Goal: Information Seeking & Learning: Check status

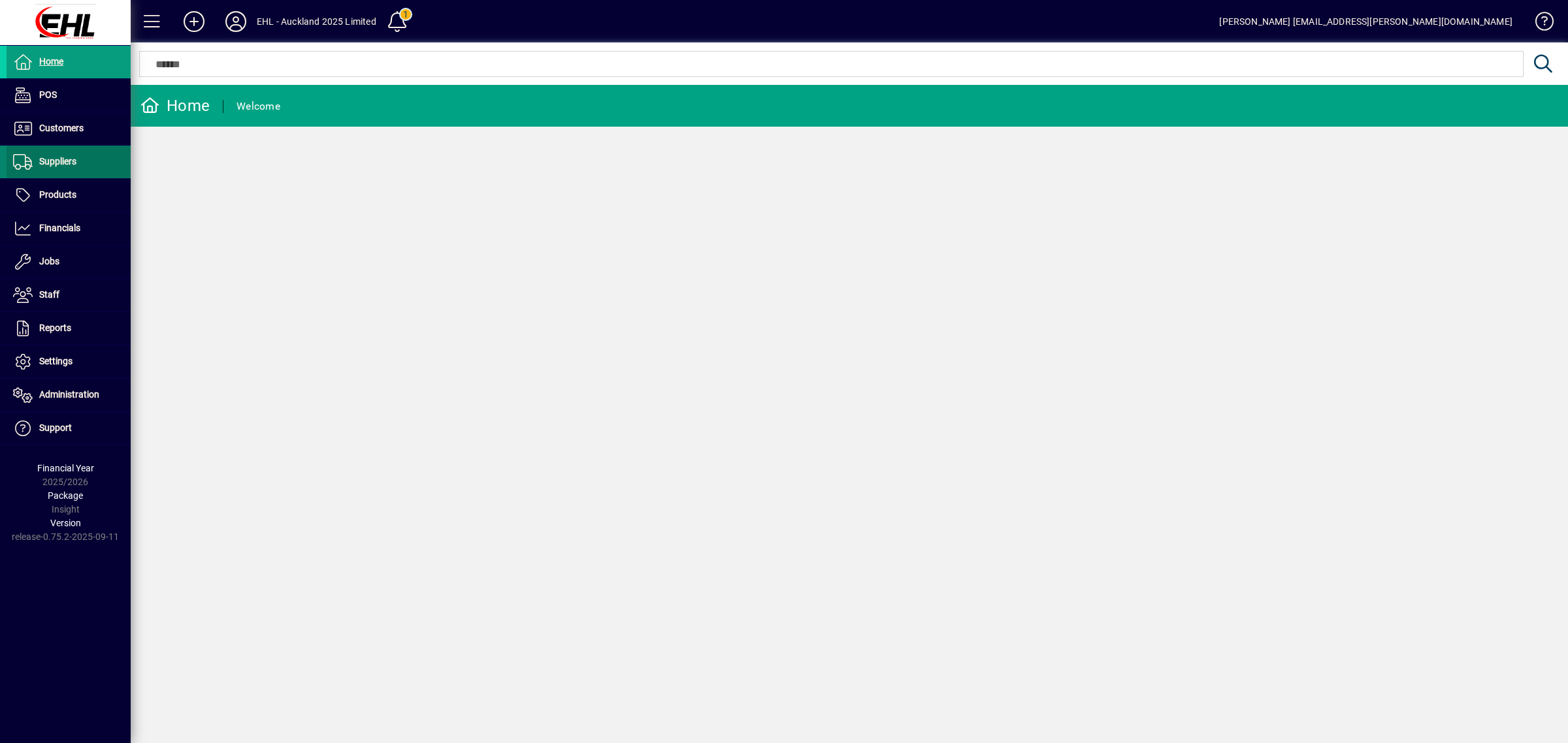
click at [64, 165] on span "Suppliers" at bounding box center [58, 161] width 37 height 10
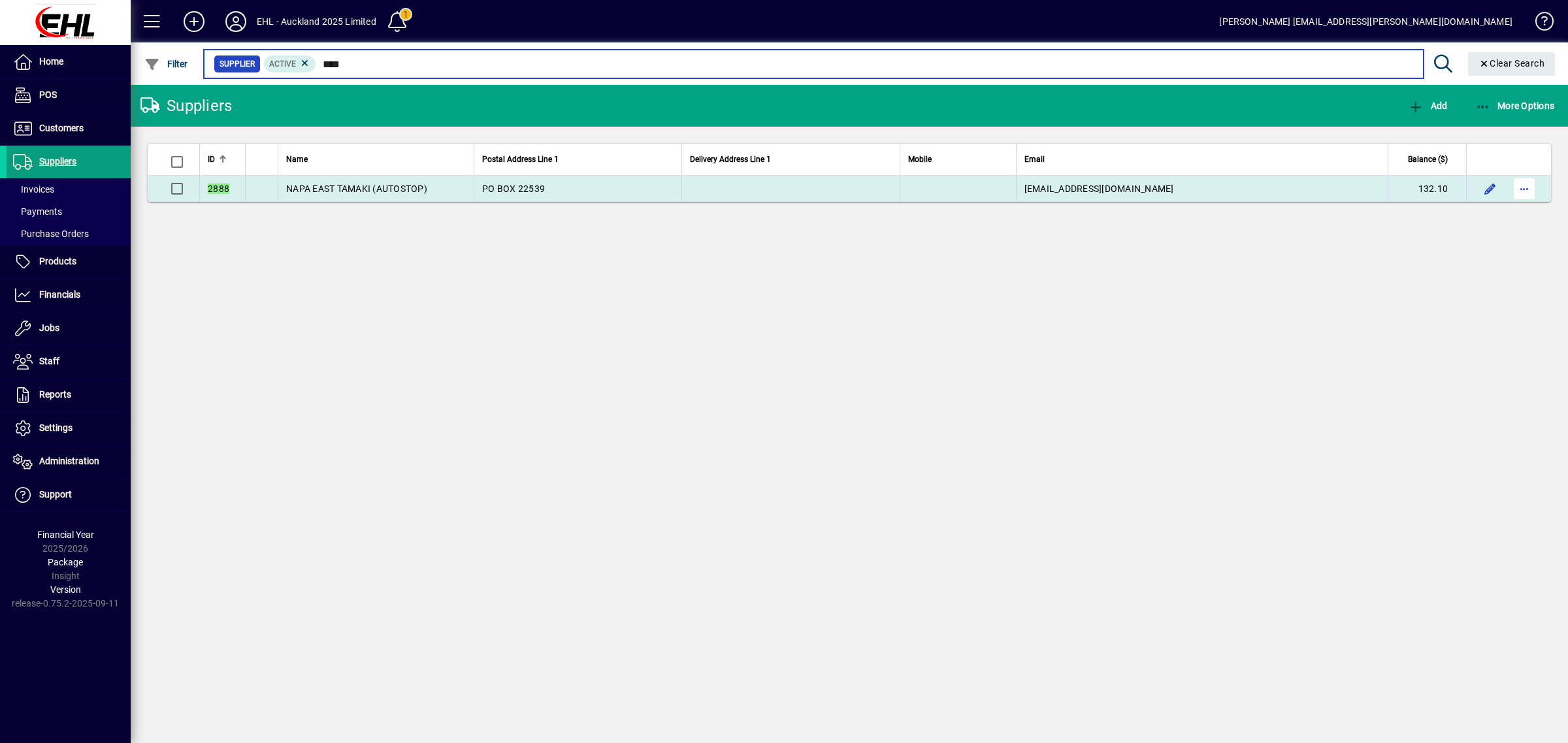
type input "****"
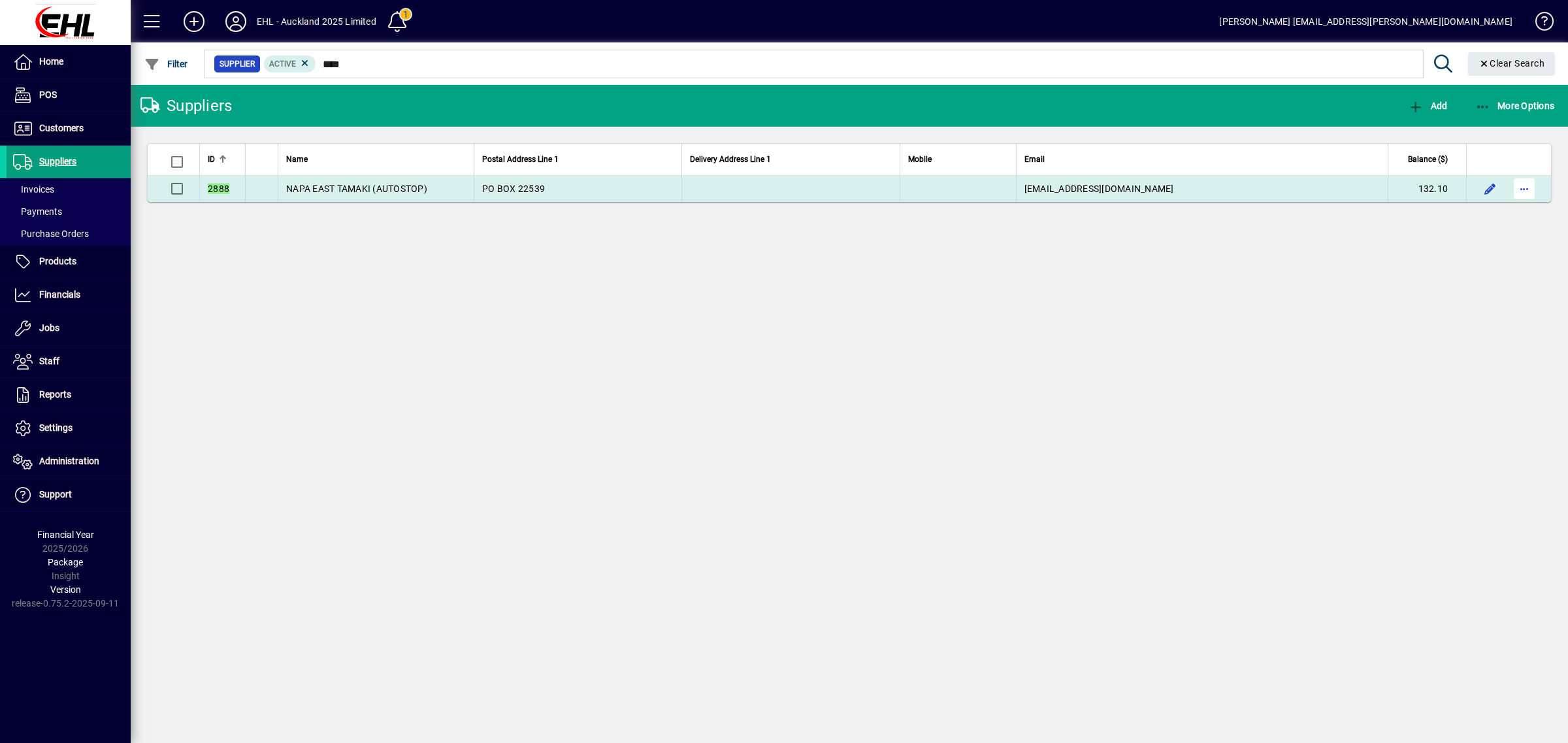
click at [1519, 185] on span "button" at bounding box center [1524, 188] width 31 height 31
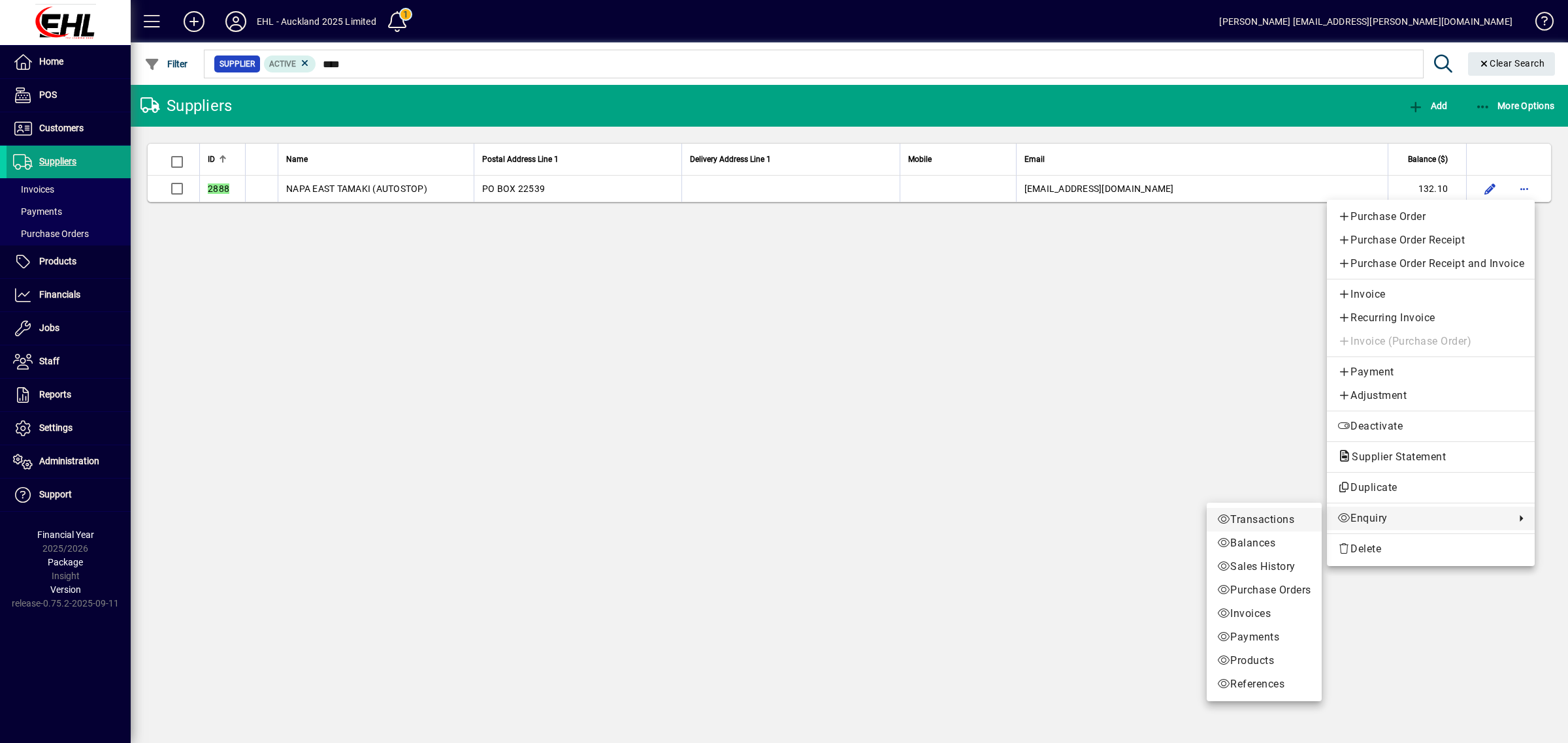
click at [1264, 518] on span "Transactions" at bounding box center [1263, 520] width 94 height 15
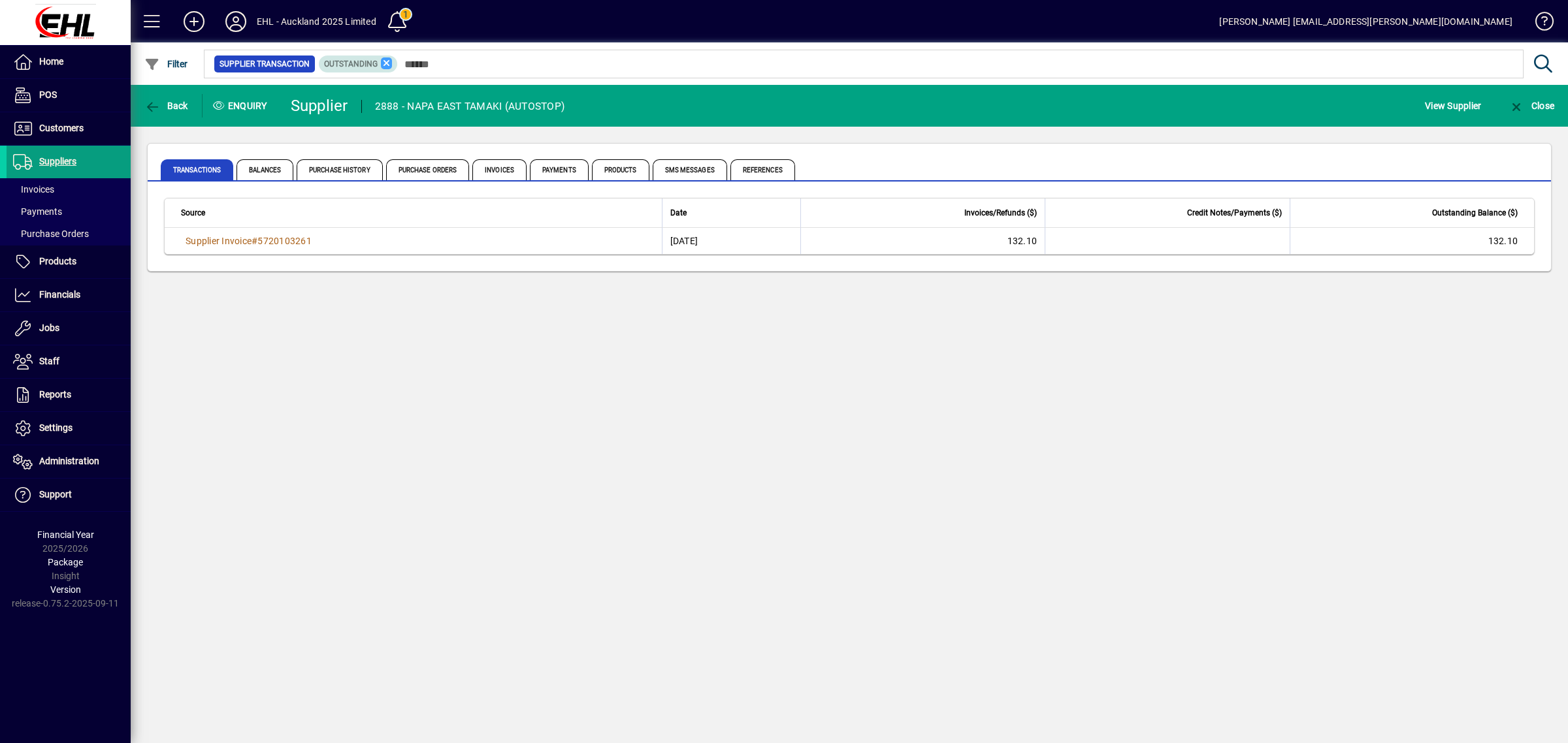
click at [381, 59] on icon at bounding box center [387, 64] width 12 height 12
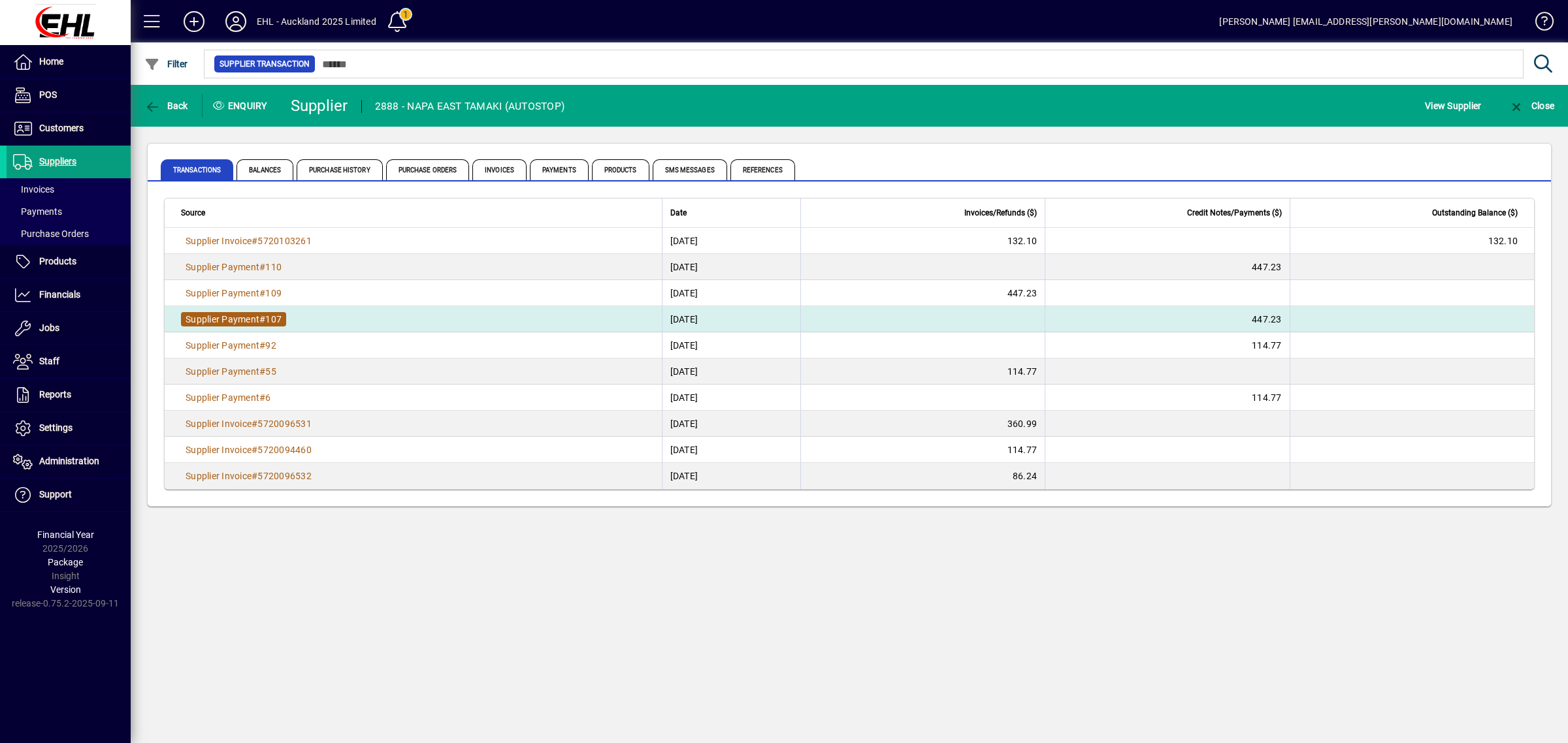
click at [240, 314] on span "Supplier Payment" at bounding box center [222, 319] width 74 height 10
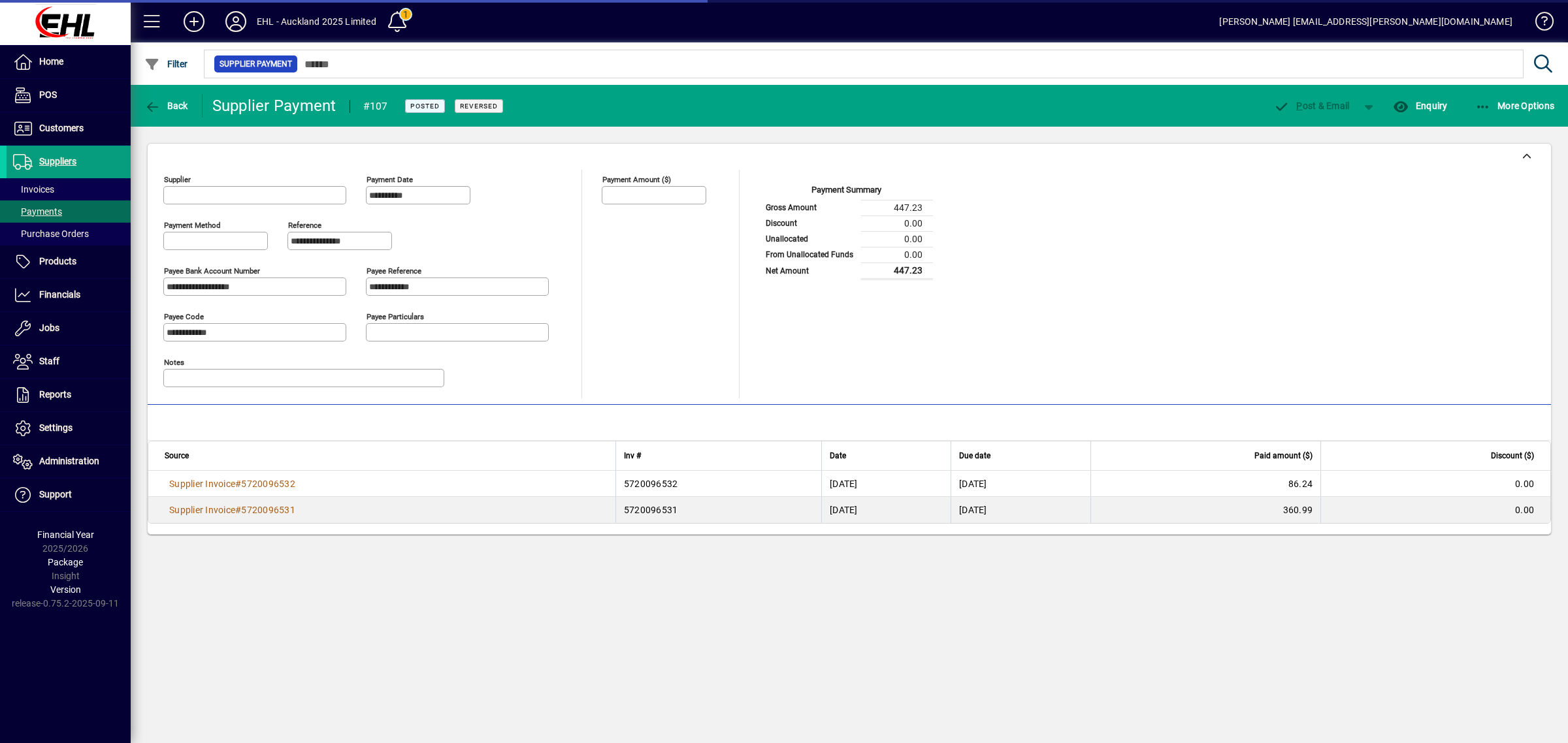
type input "**********"
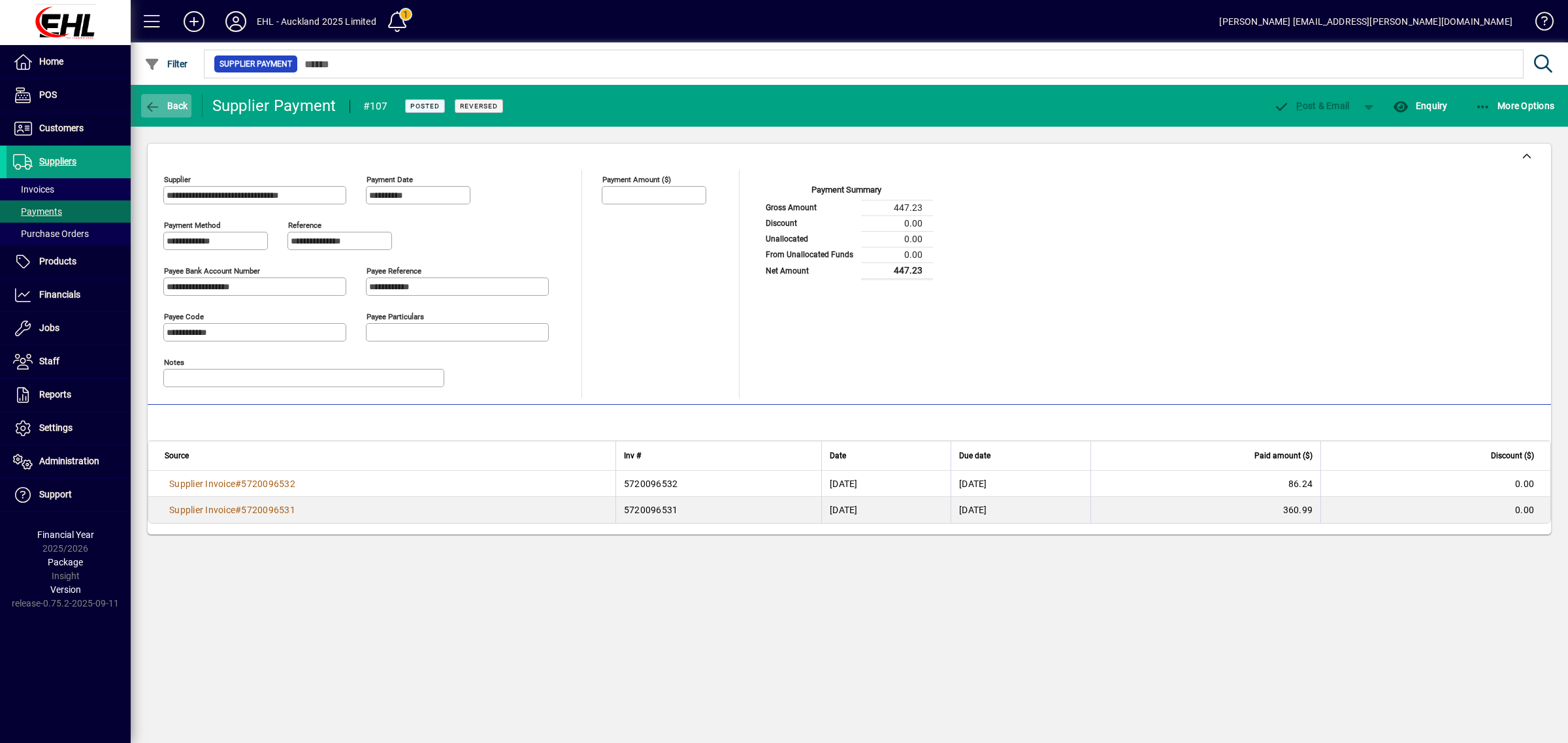
click at [176, 97] on span "button" at bounding box center [165, 105] width 50 height 31
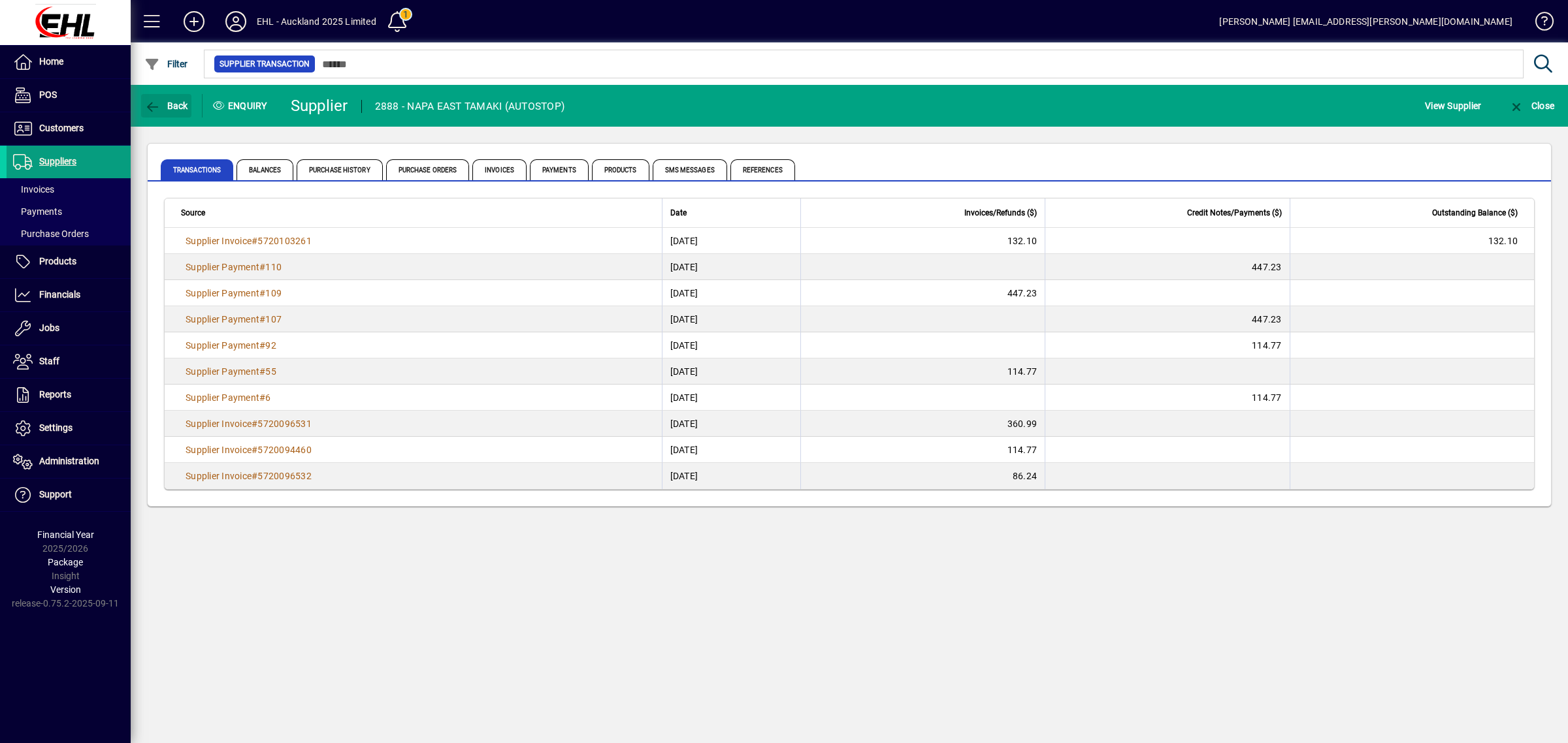
click at [176, 97] on span "button" at bounding box center [165, 105] width 50 height 31
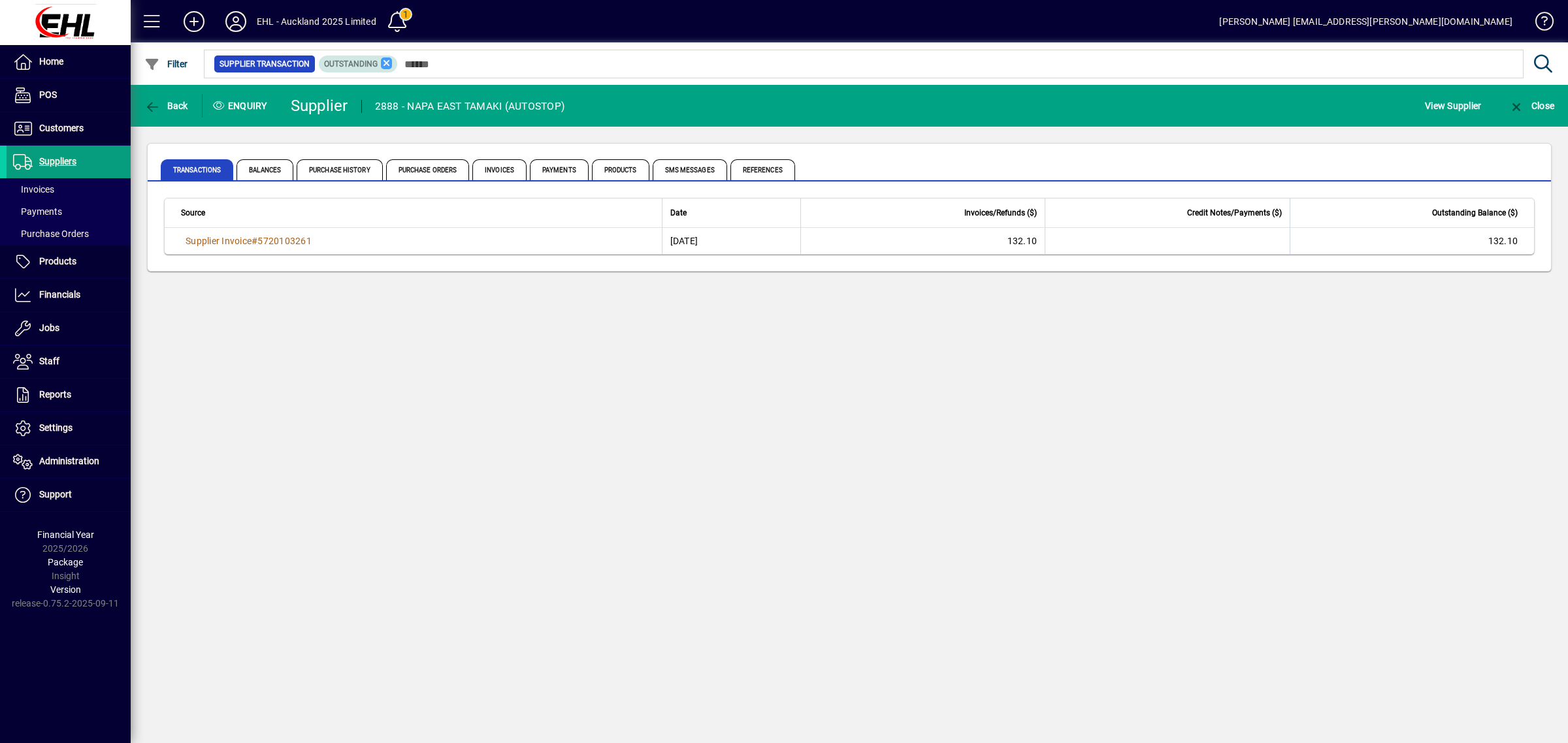
click at [384, 58] on icon at bounding box center [387, 64] width 12 height 12
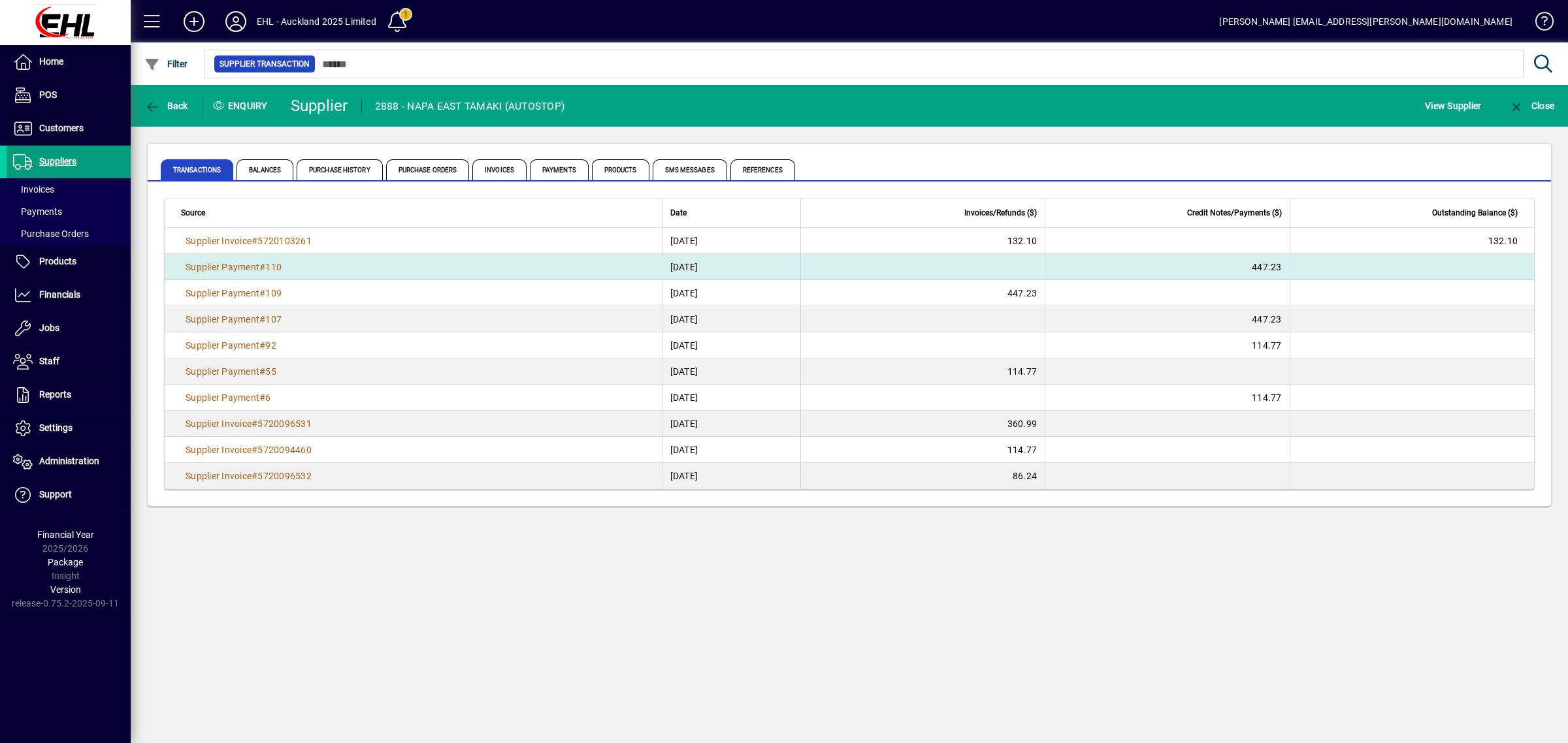
click at [1264, 260] on td "447.23" at bounding box center [1167, 266] width 244 height 26
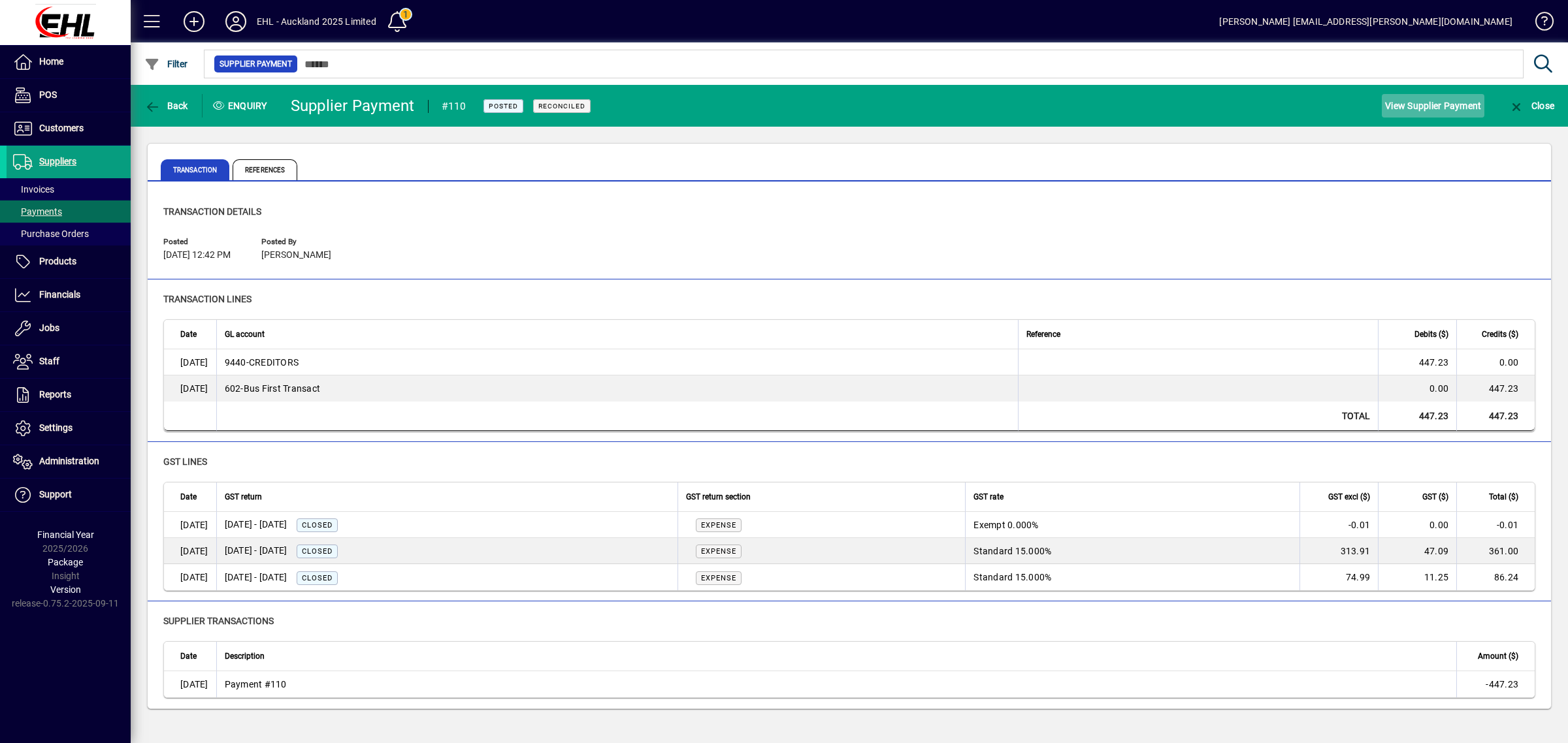
click at [1428, 106] on span "View Supplier Payment" at bounding box center [1432, 105] width 96 height 21
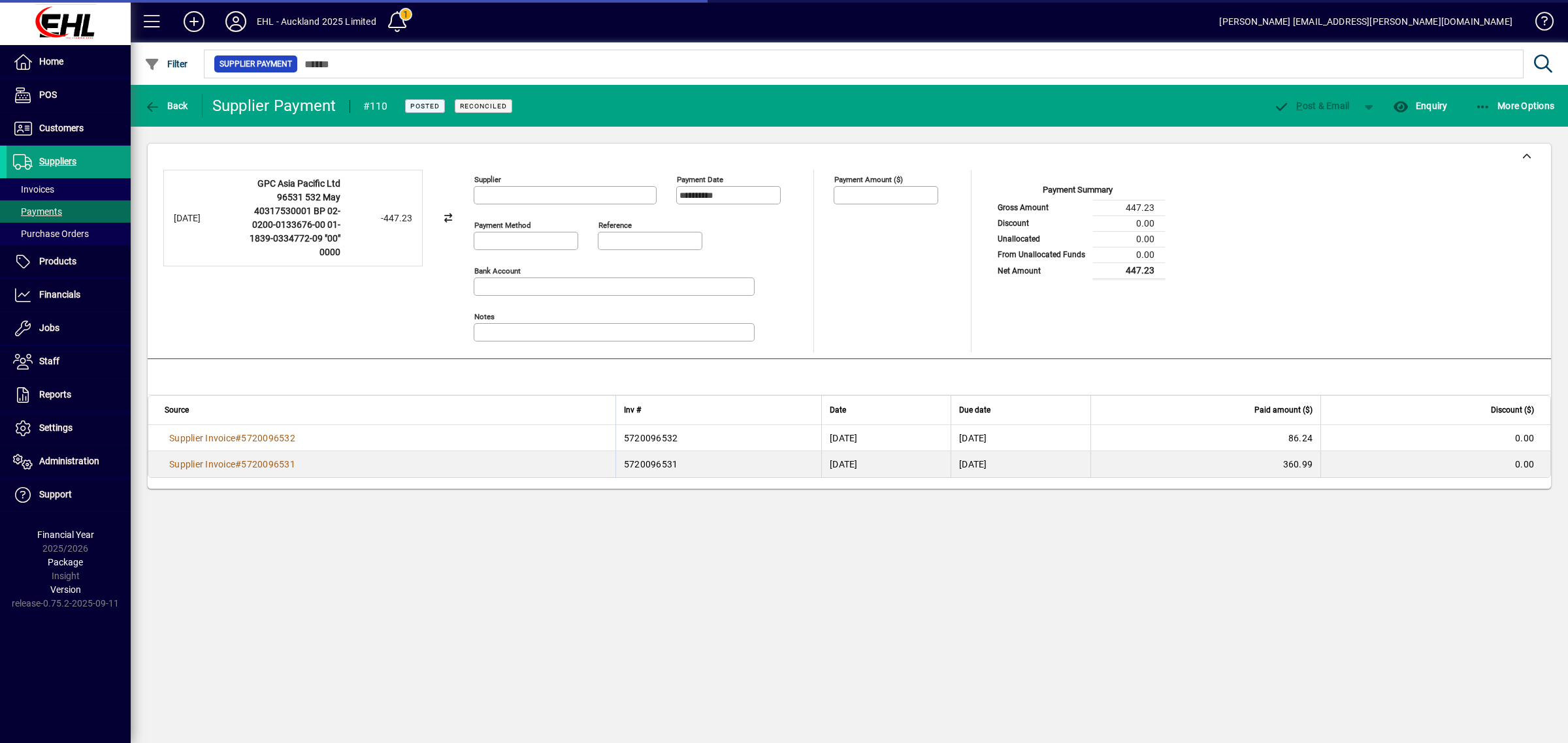
type input "**********"
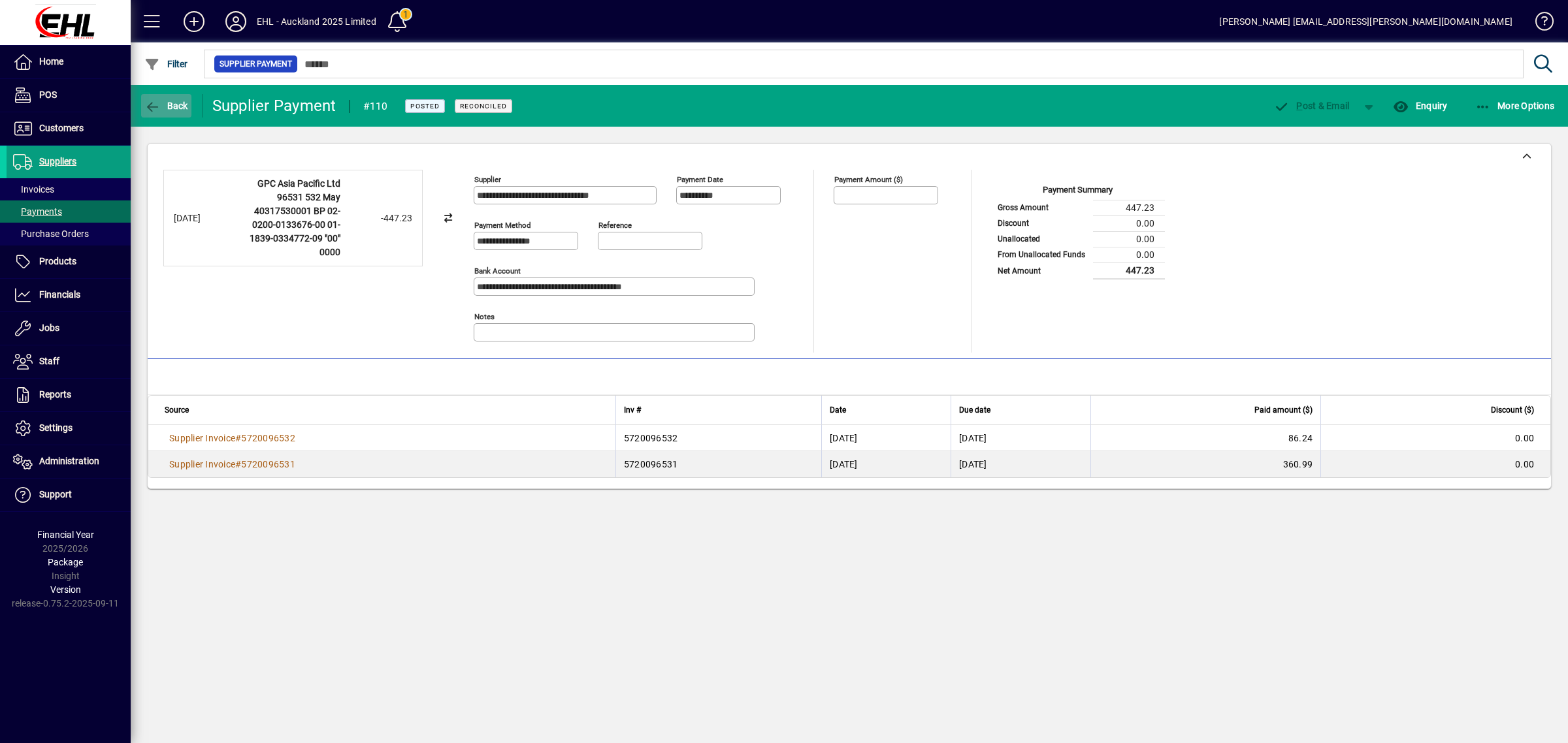
click at [180, 102] on span "Back" at bounding box center [166, 106] width 44 height 10
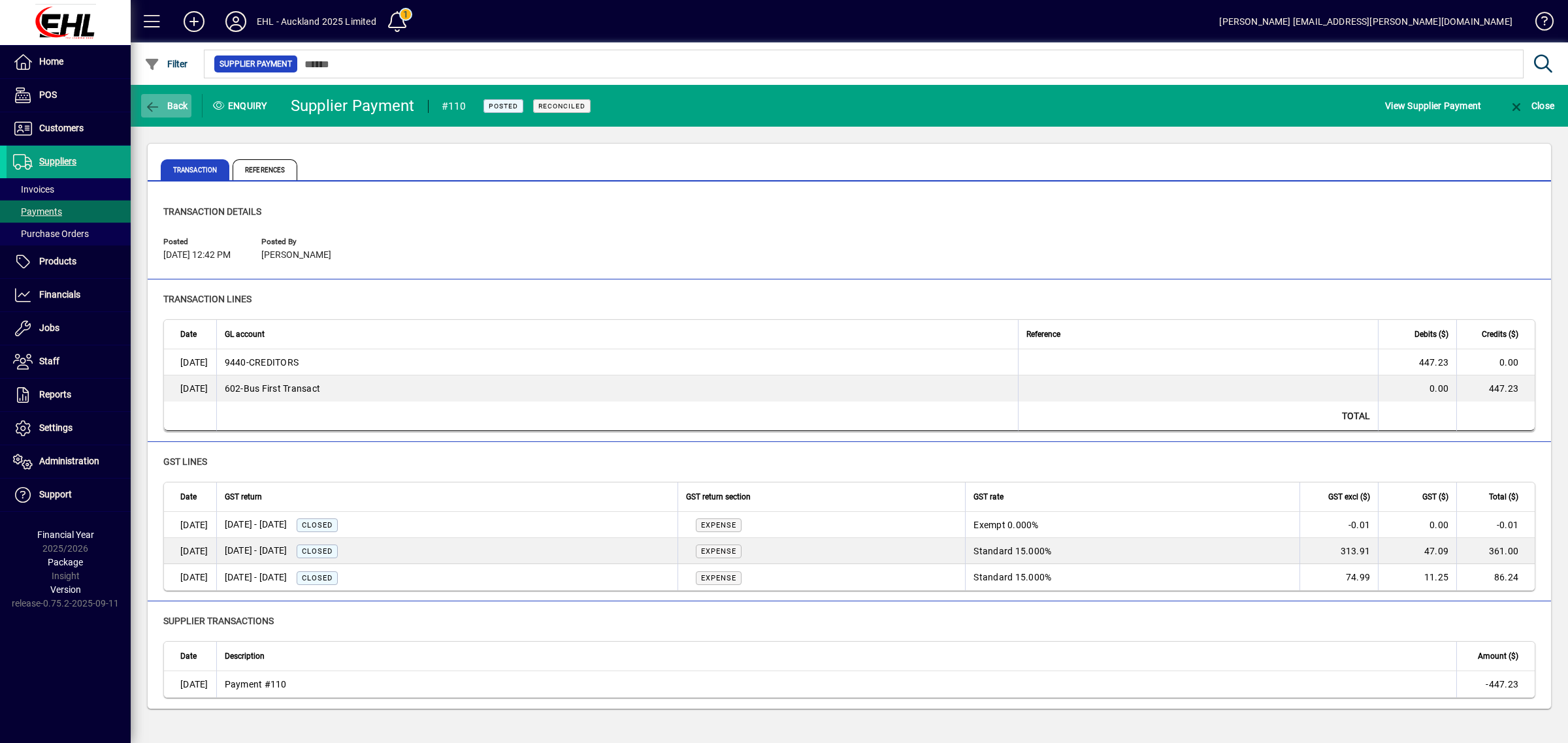
click at [185, 102] on span "Back" at bounding box center [166, 106] width 44 height 10
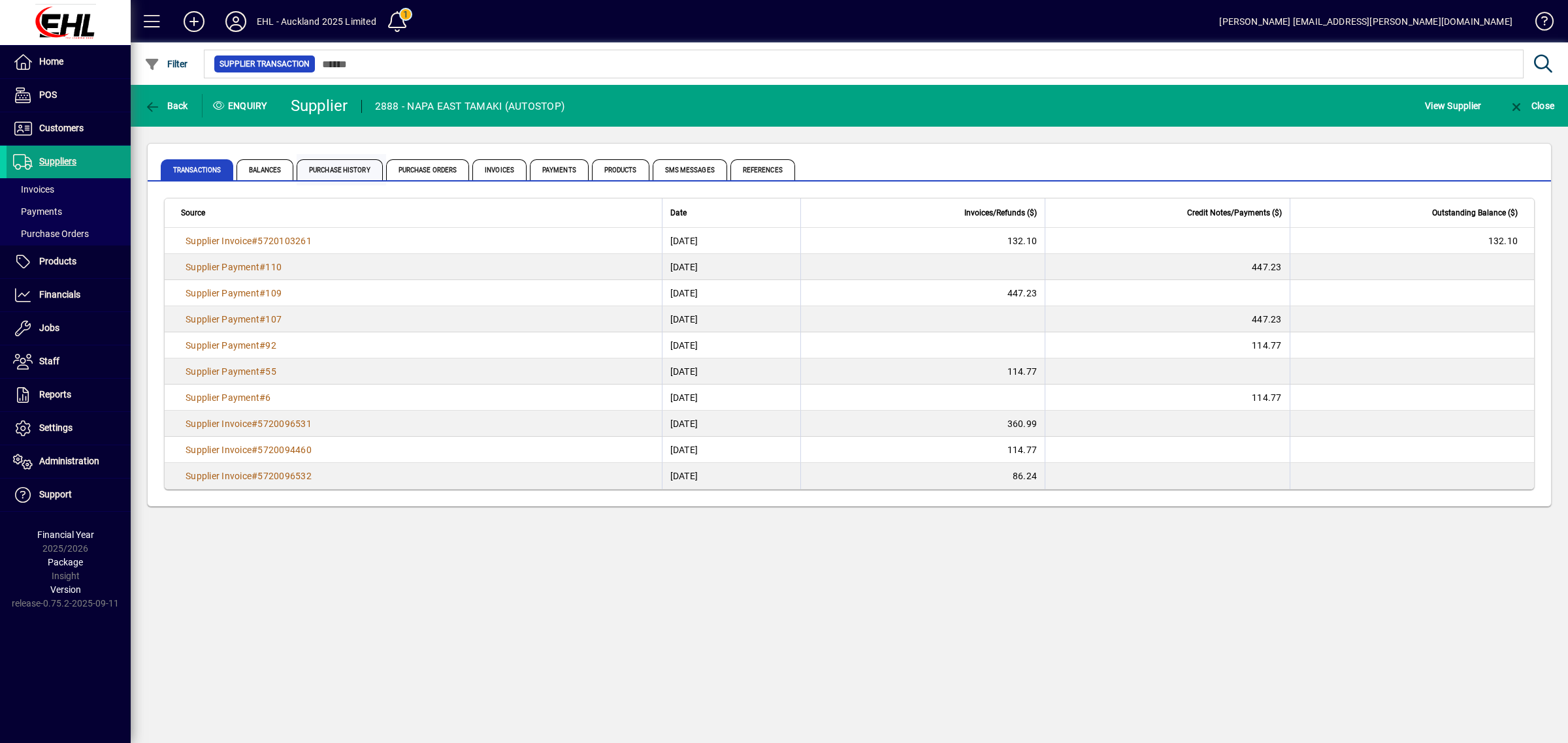
click at [354, 165] on span "Purchase History" at bounding box center [340, 170] width 87 height 21
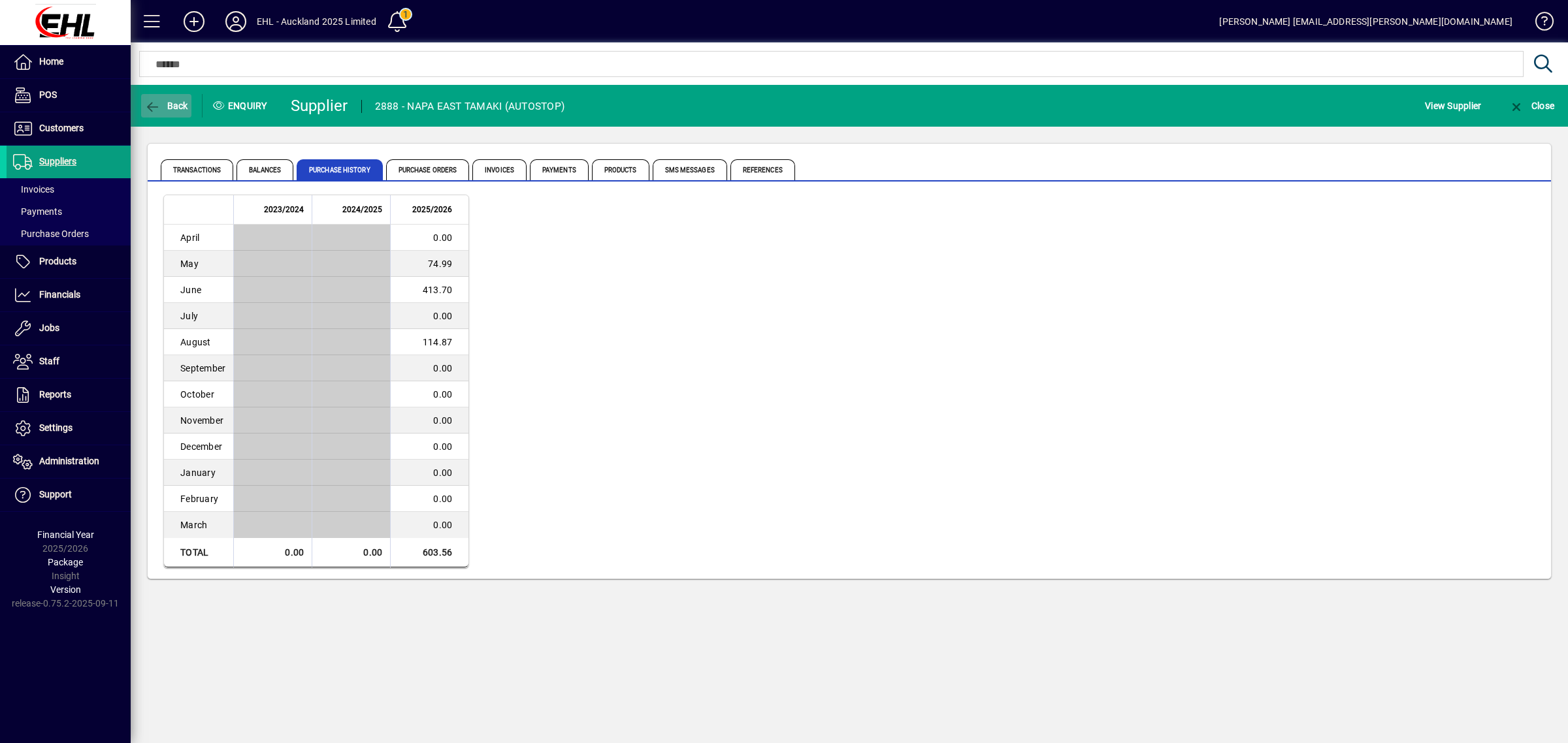
click at [175, 96] on span "button" at bounding box center [165, 105] width 50 height 31
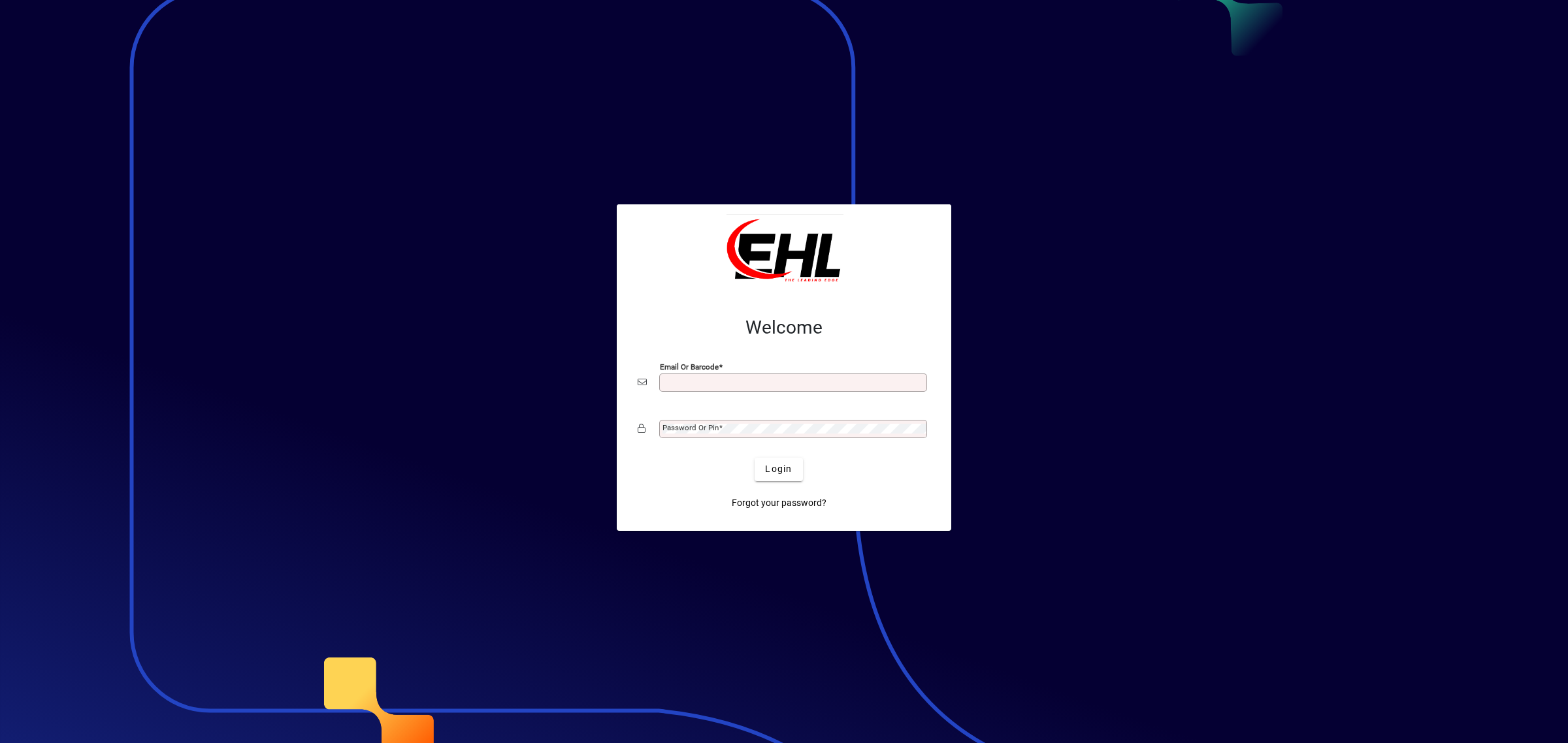
click at [667, 384] on input "Email or Barcode" at bounding box center [794, 383] width 264 height 10
type input "**********"
click at [691, 433] on mat-label "Password or Pin" at bounding box center [691, 427] width 56 height 9
click at [754, 458] on button "Login" at bounding box center [778, 470] width 48 height 24
